Goal: Task Accomplishment & Management: Manage account settings

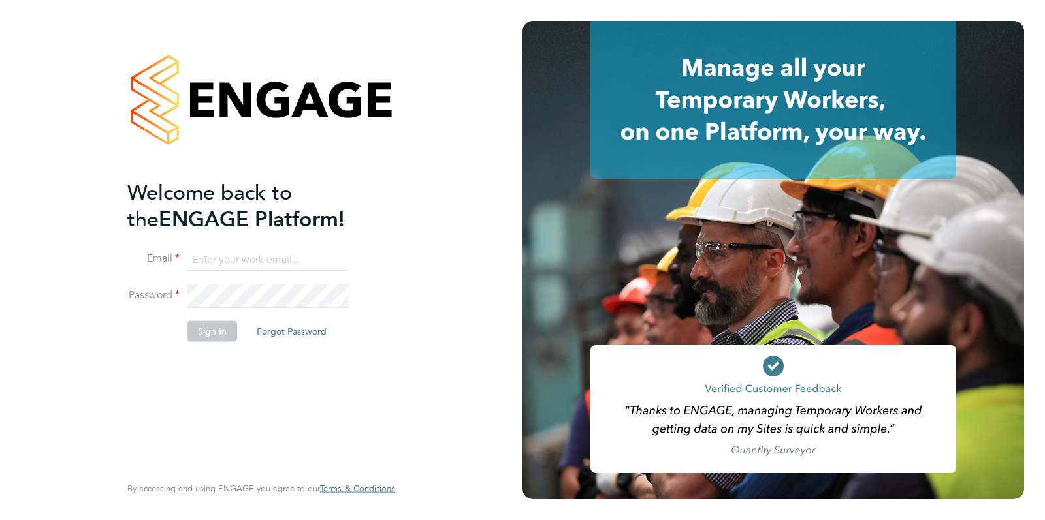
type input "[PERSON_NAME][EMAIL_ADDRESS][PERSON_NAME][DOMAIN_NAME]"
click at [515, 187] on div "Welcome back to the ENGAGE Platform! Email [PERSON_NAME][EMAIL_ADDRESS][PERSON_…" at bounding box center [261, 260] width 522 height 520
click at [202, 325] on button "Sign In" at bounding box center [212, 331] width 50 height 21
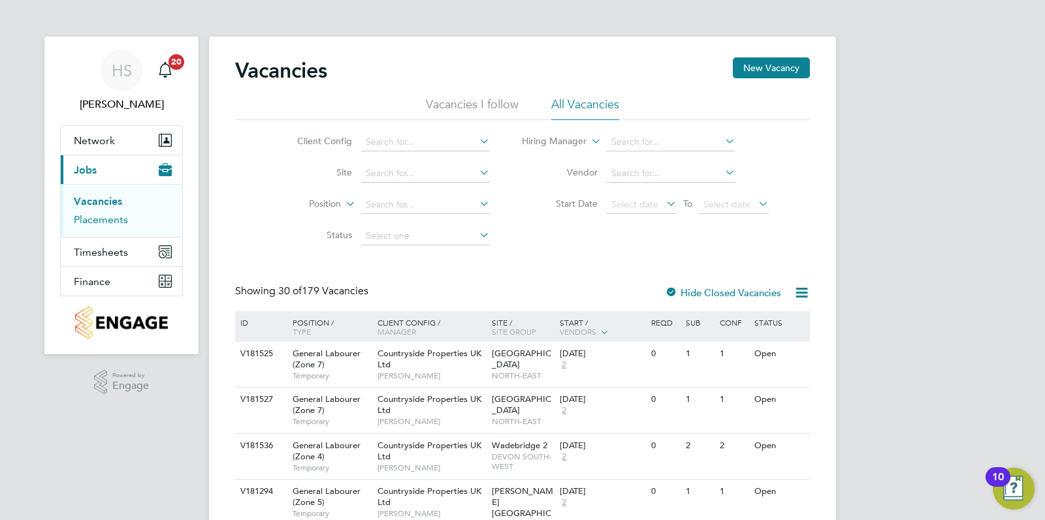
click at [91, 217] on link "Placements" at bounding box center [101, 220] width 54 height 12
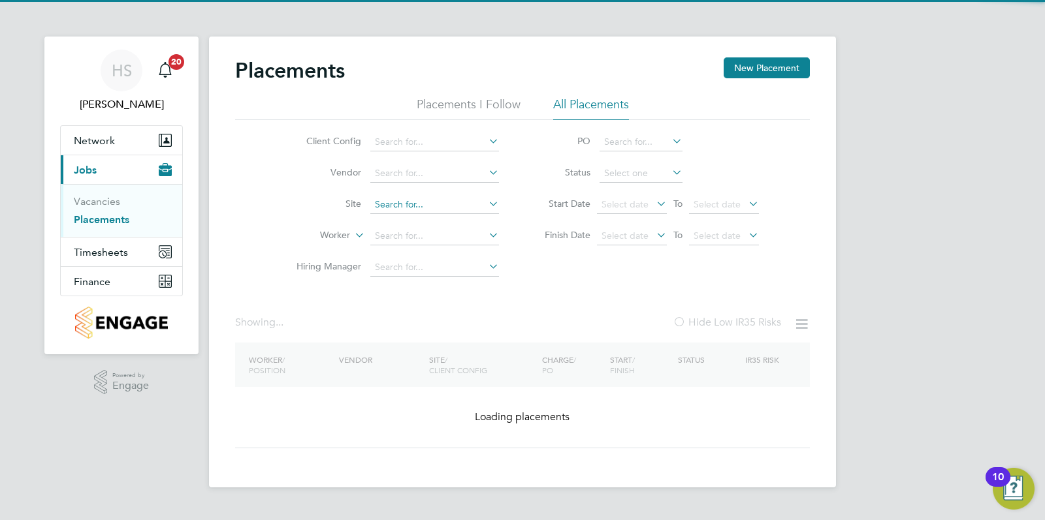
click at [415, 201] on input at bounding box center [434, 205] width 129 height 18
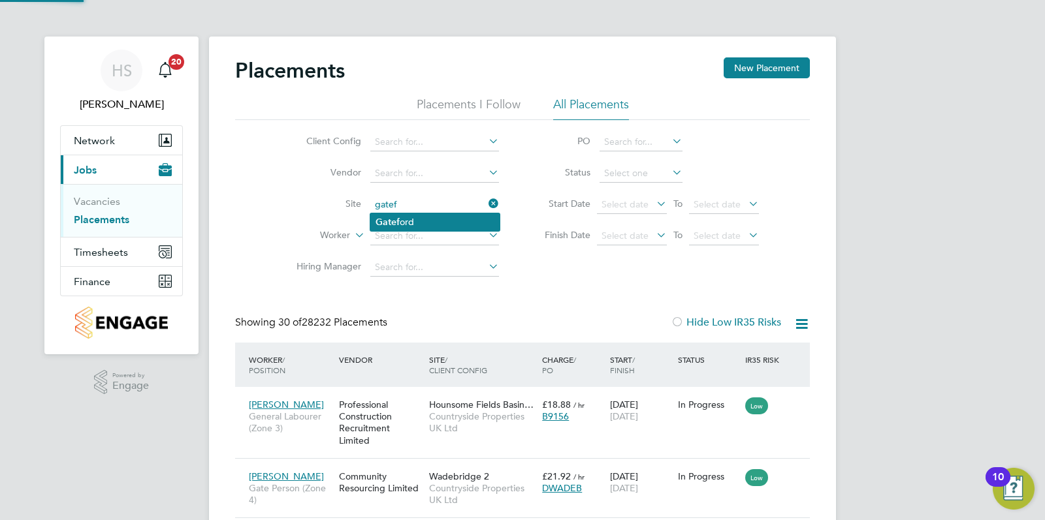
click at [421, 215] on li "Gatef ord" at bounding box center [434, 223] width 129 height 18
type input "Gateford"
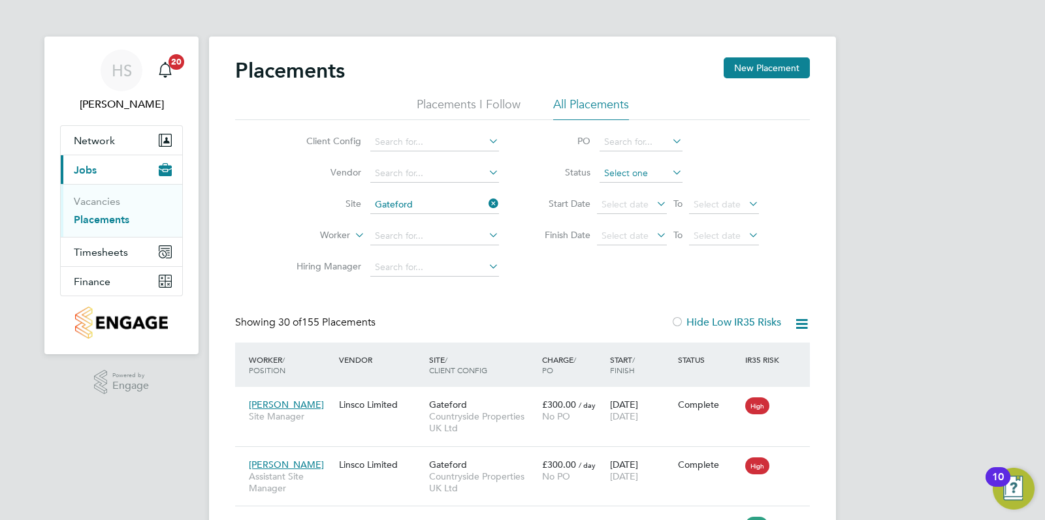
click at [648, 172] on input at bounding box center [640, 174] width 83 height 18
click at [647, 193] on li "Active" at bounding box center [641, 190] width 84 height 17
type input "Active"
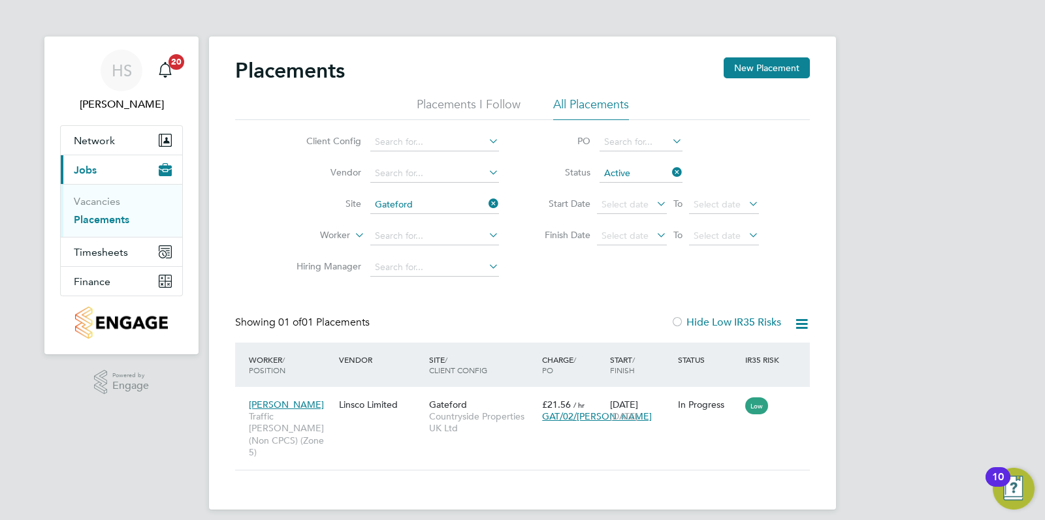
click at [782, 167] on div "Client Config Vendor Site Gateford Worker Hiring Manager PO Status Active Start…" at bounding box center [522, 201] width 575 height 163
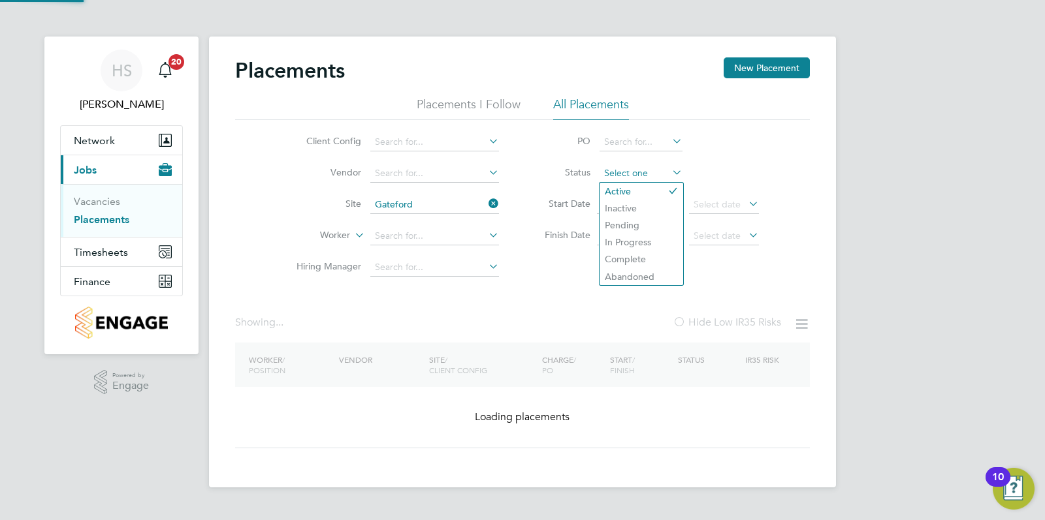
click at [665, 172] on input at bounding box center [640, 174] width 83 height 18
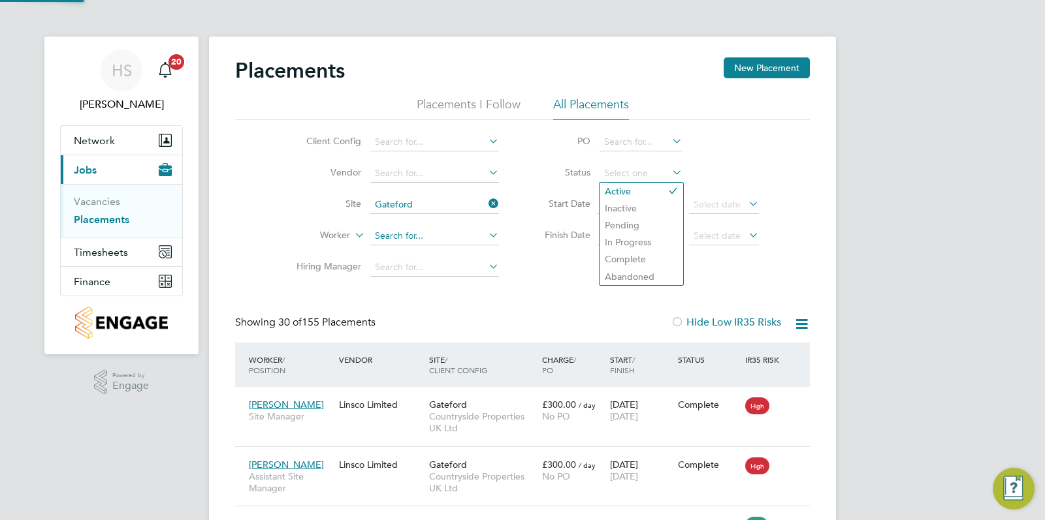
click at [454, 240] on input at bounding box center [434, 236] width 129 height 18
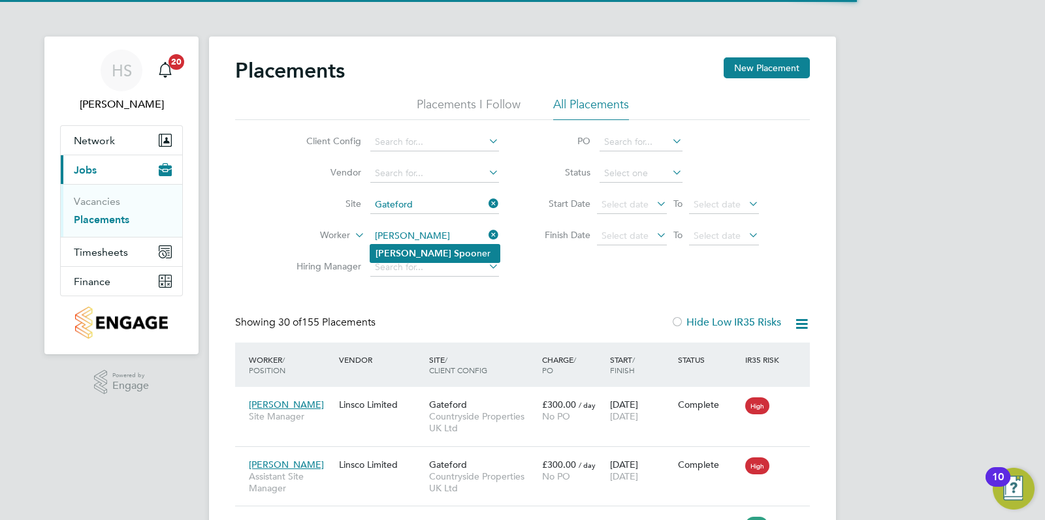
click at [371, 257] on li "Andrew Spoo ner" at bounding box center [434, 254] width 129 height 18
type input "Andrew Spooner"
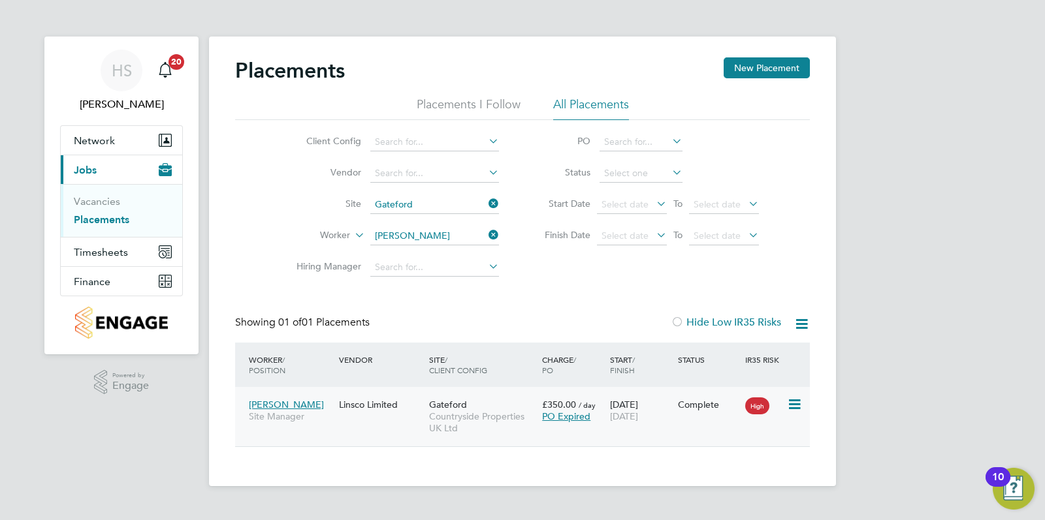
click at [800, 400] on icon at bounding box center [793, 405] width 13 height 16
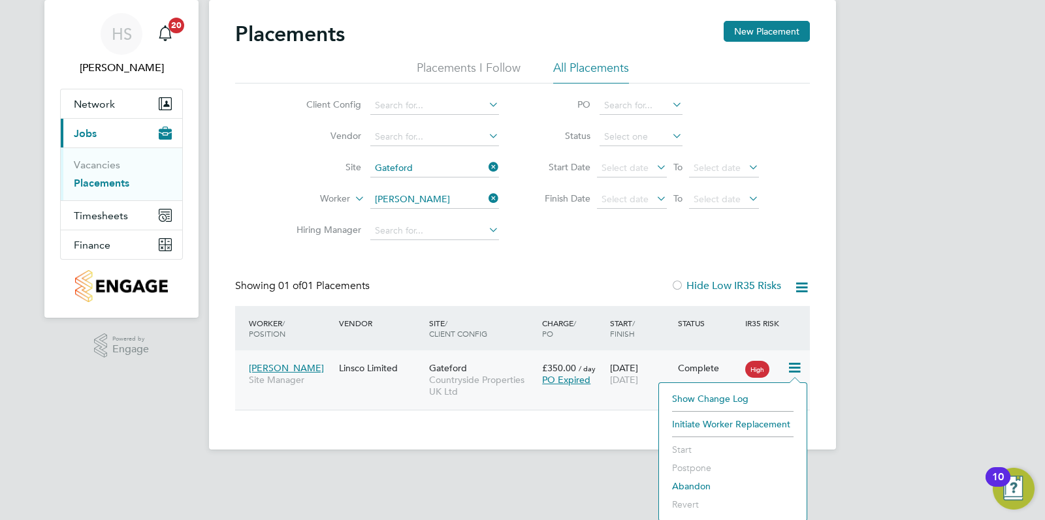
click at [565, 377] on span "PO Expired" at bounding box center [566, 380] width 48 height 12
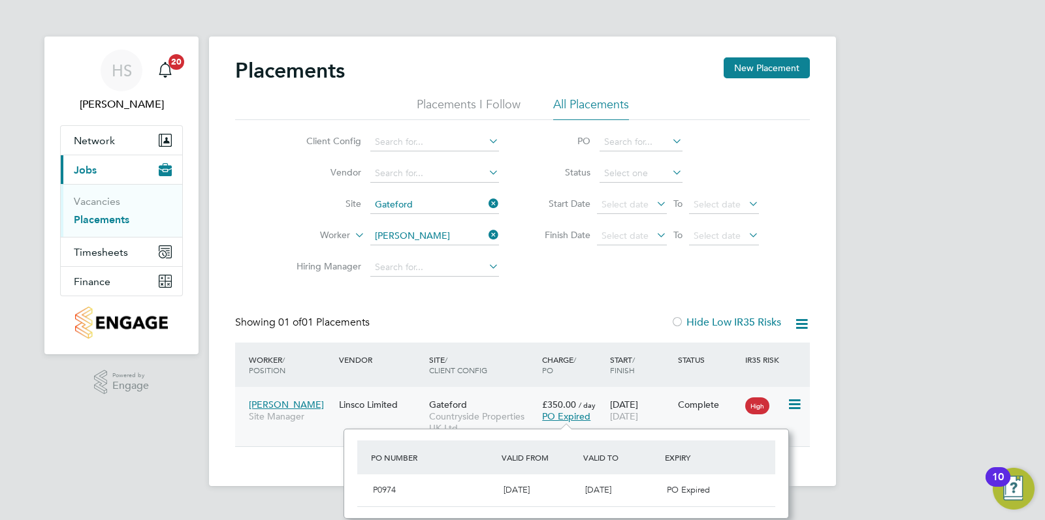
click at [387, 405] on div "Linsco Limited" at bounding box center [381, 404] width 90 height 25
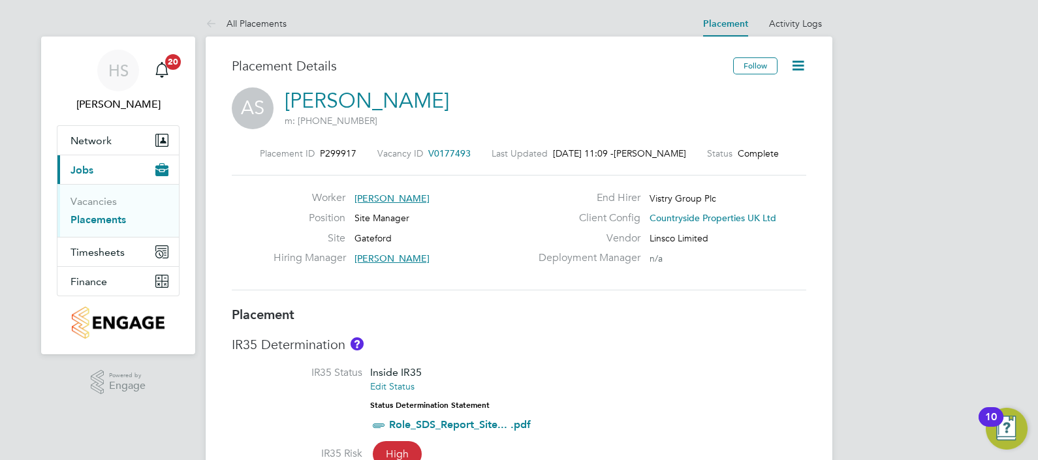
click at [793, 59] on icon at bounding box center [798, 65] width 16 height 16
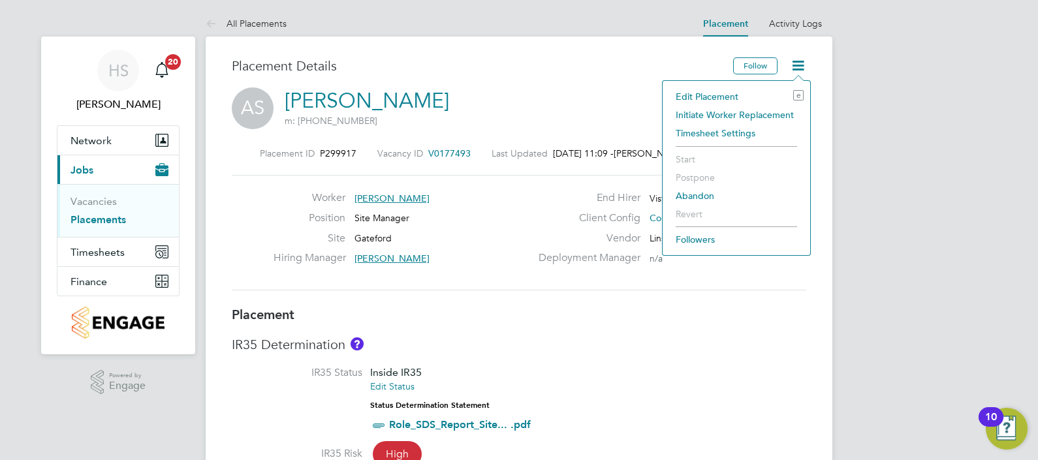
click at [742, 94] on li "Edit Placement e" at bounding box center [736, 96] width 135 height 18
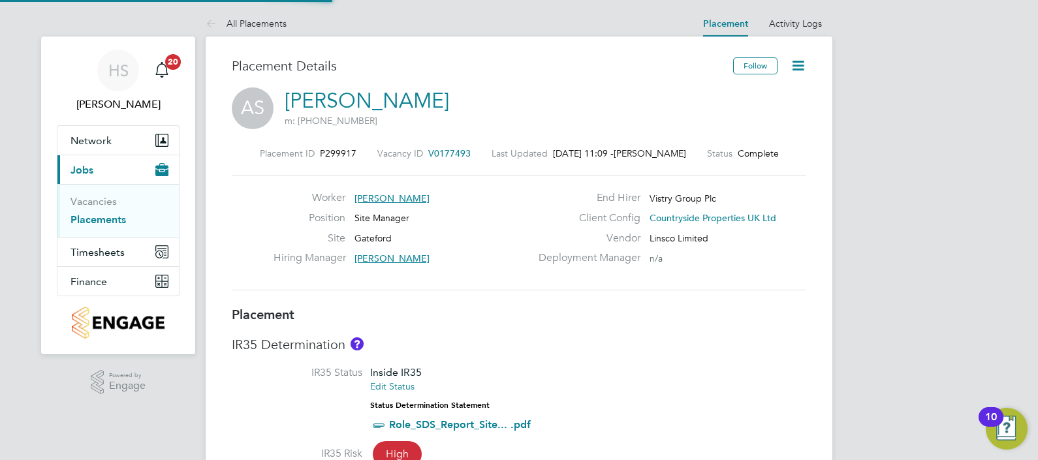
type input "Elizabeth Findlay"
type input "[PERSON_NAME]"
type input "[DATE]"
type input "07:30"
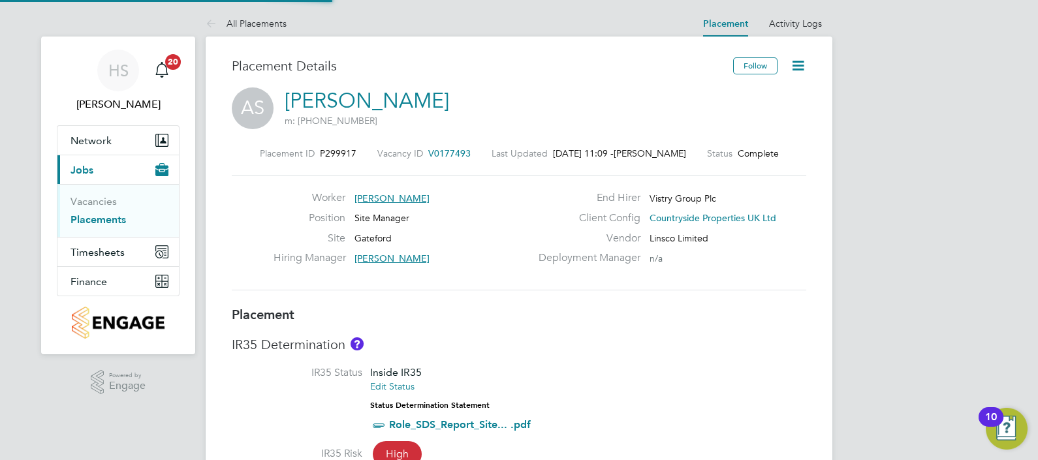
type input "16:30"
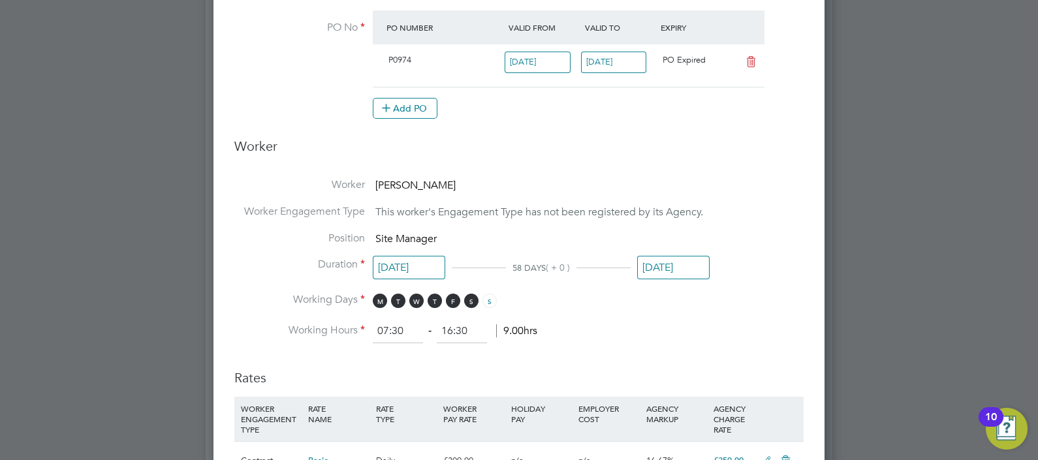
click at [418, 59] on div "P0974" at bounding box center [444, 61] width 122 height 22
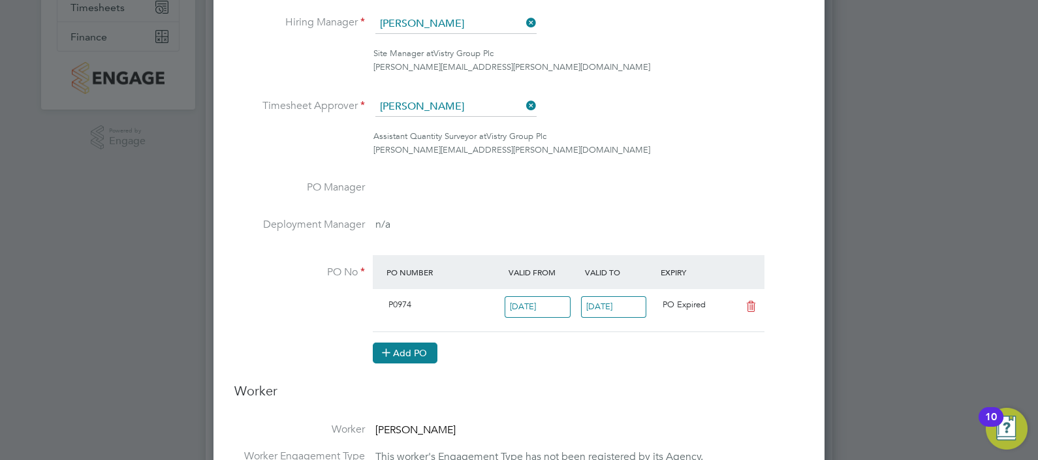
click at [409, 353] on button "Add PO" at bounding box center [405, 353] width 65 height 21
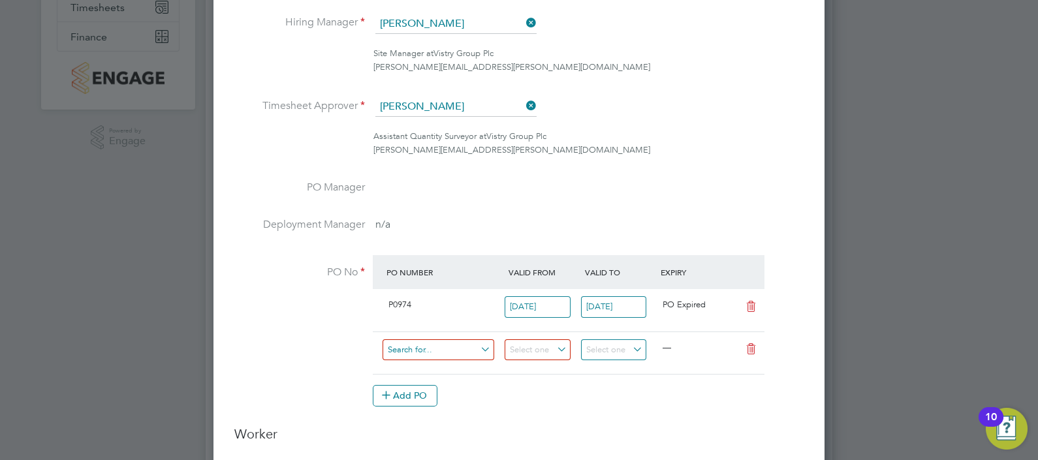
click at [400, 353] on input at bounding box center [439, 351] width 112 height 22
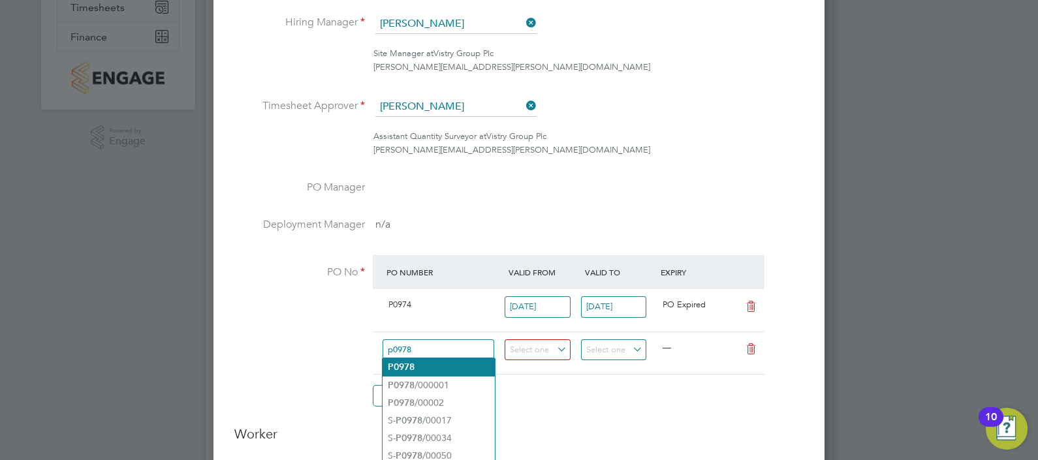
type input "p0978"
click at [442, 375] on li "P0978" at bounding box center [439, 367] width 112 height 18
type input "02 Jun 2025"
type input "31 Dec 2025"
type input "05 Aug 2025"
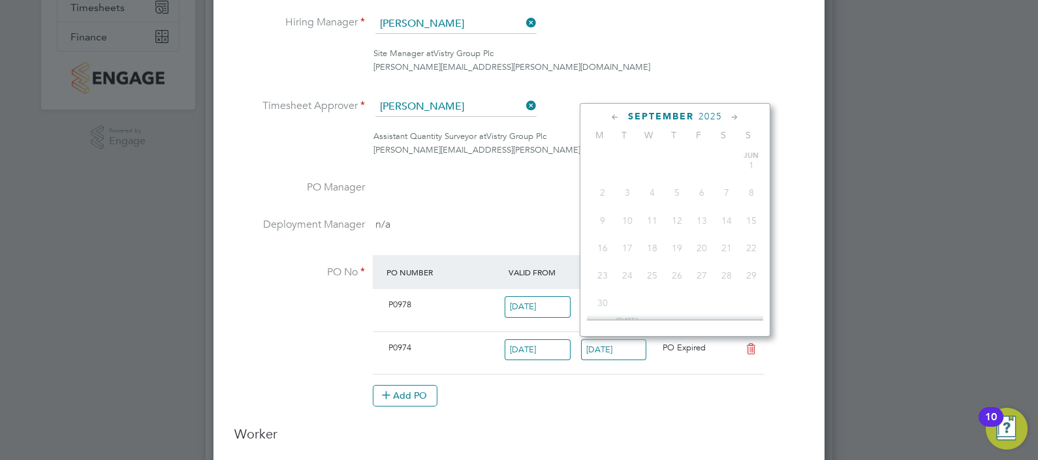
click at [617, 344] on input "30 Sep 2025" at bounding box center [614, 351] width 66 height 22
click at [657, 283] on span "31" at bounding box center [652, 270] width 25 height 25
type input "31 Dec 2025"
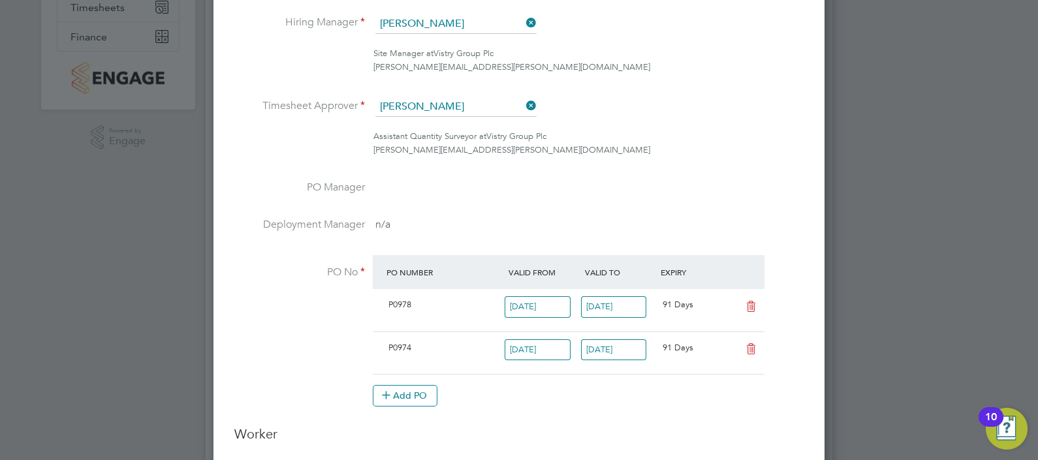
click at [573, 409] on li "PO No PO Number Valid From Valid To Expiry P0978 02 Jun 2025 31 Dec 2025 91 Day…" at bounding box center [518, 337] width 569 height 165
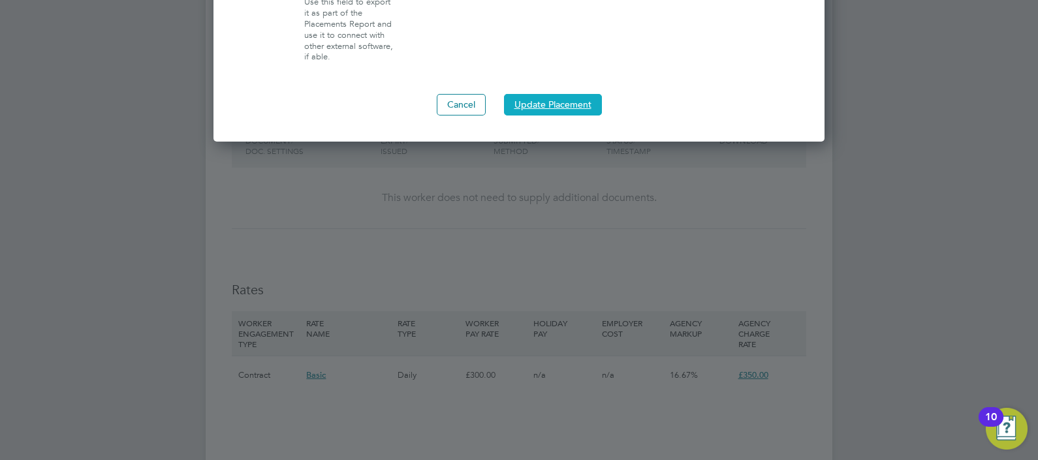
click at [547, 94] on button "Update Placement" at bounding box center [553, 104] width 98 height 21
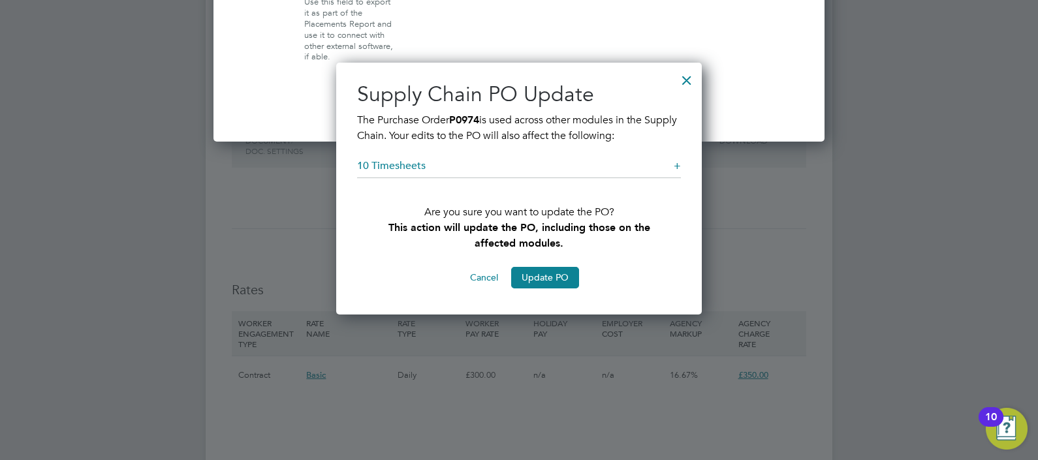
click at [542, 276] on button "Update PO" at bounding box center [545, 277] width 68 height 21
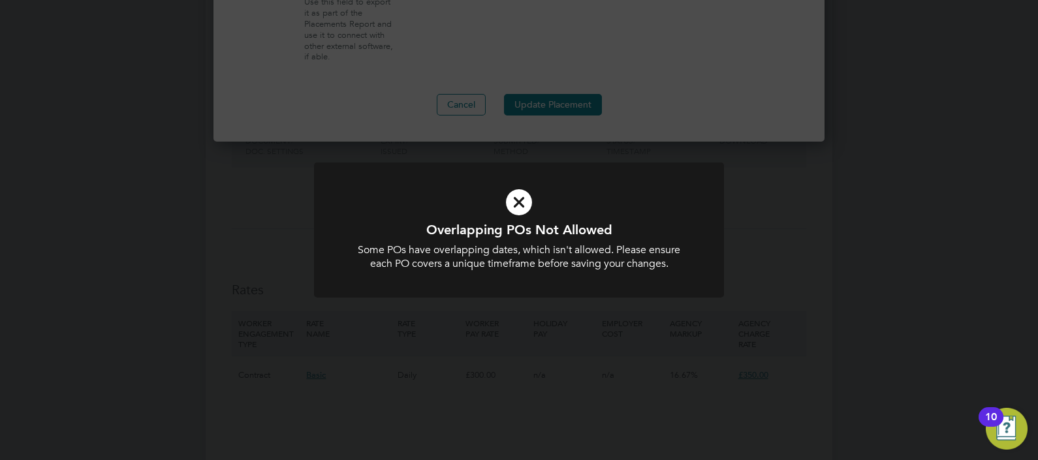
click at [526, 202] on icon at bounding box center [519, 202] width 340 height 51
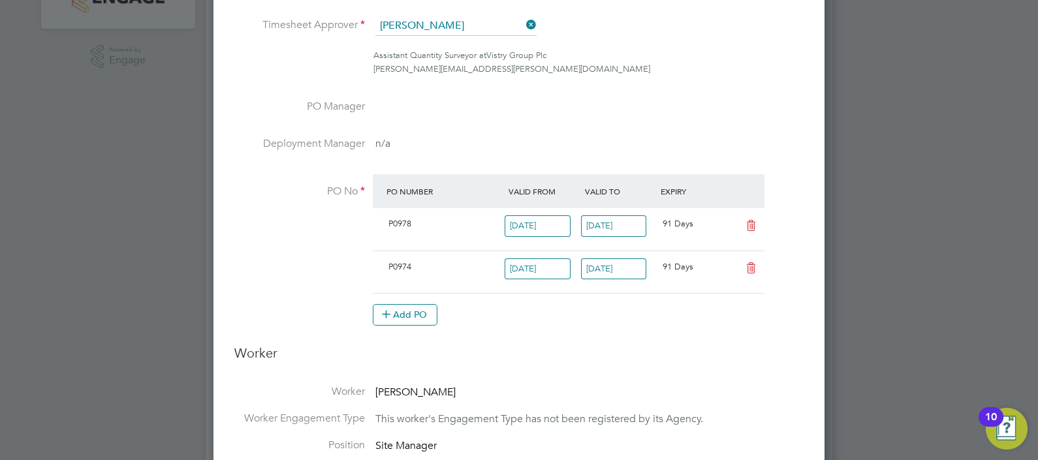
click at [748, 263] on icon at bounding box center [751, 268] width 16 height 10
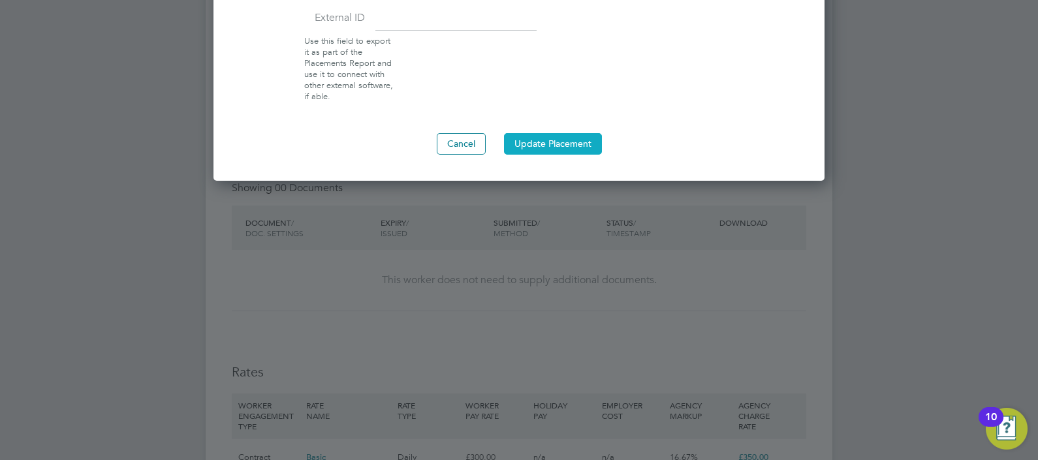
click at [537, 139] on button "Update Placement" at bounding box center [553, 143] width 98 height 21
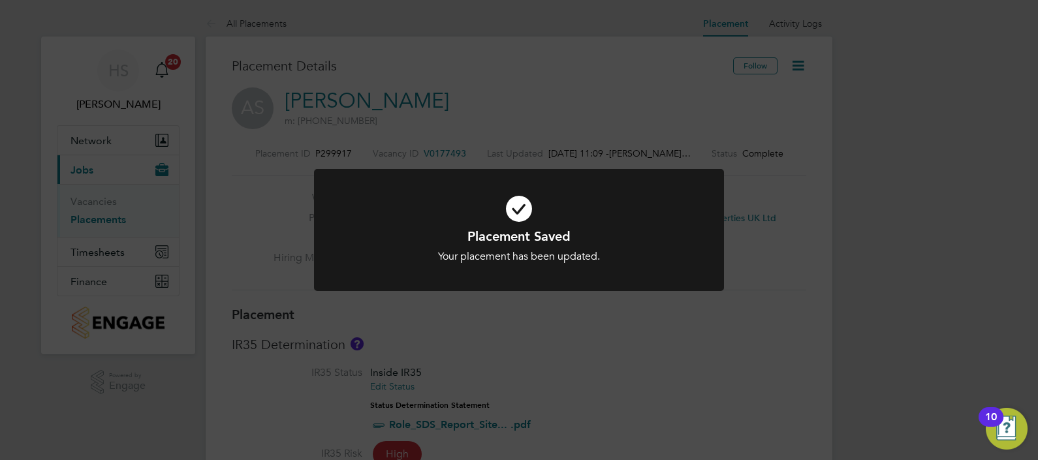
click at [649, 340] on div "Placement Saved Your placement has been updated. Cancel Okay" at bounding box center [519, 230] width 1038 height 460
